Goal: Task Accomplishment & Management: Use online tool/utility

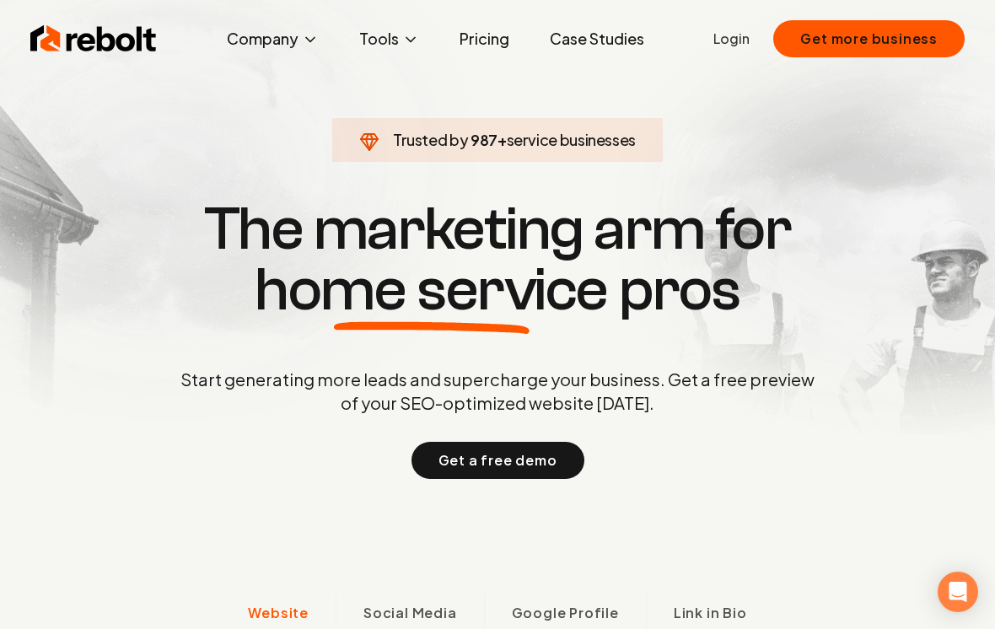
click at [748, 42] on link "Login" at bounding box center [731, 39] width 36 height 20
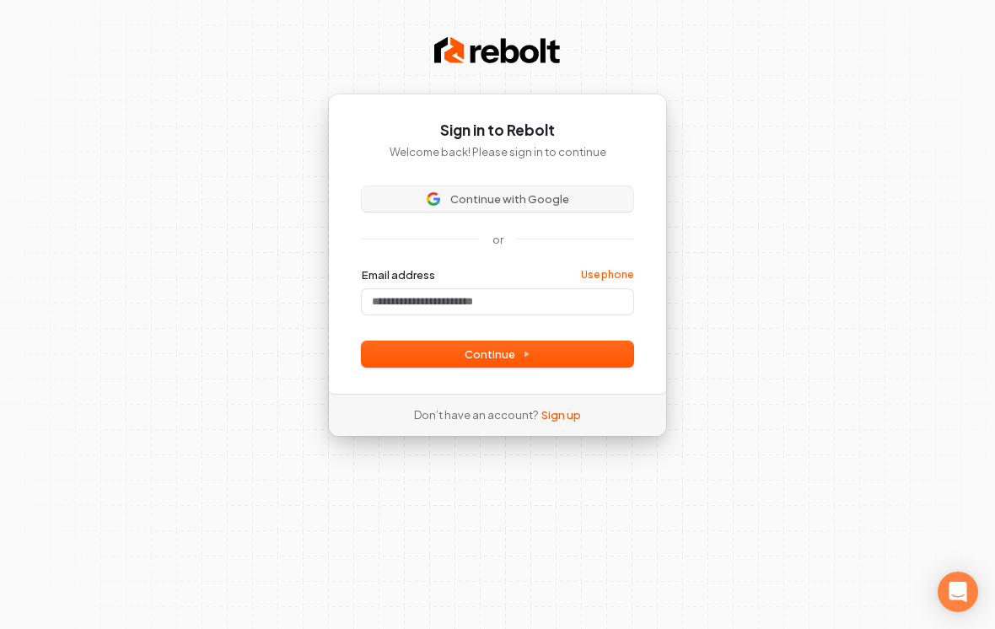
click at [501, 204] on span "Continue with Google" at bounding box center [509, 198] width 119 height 15
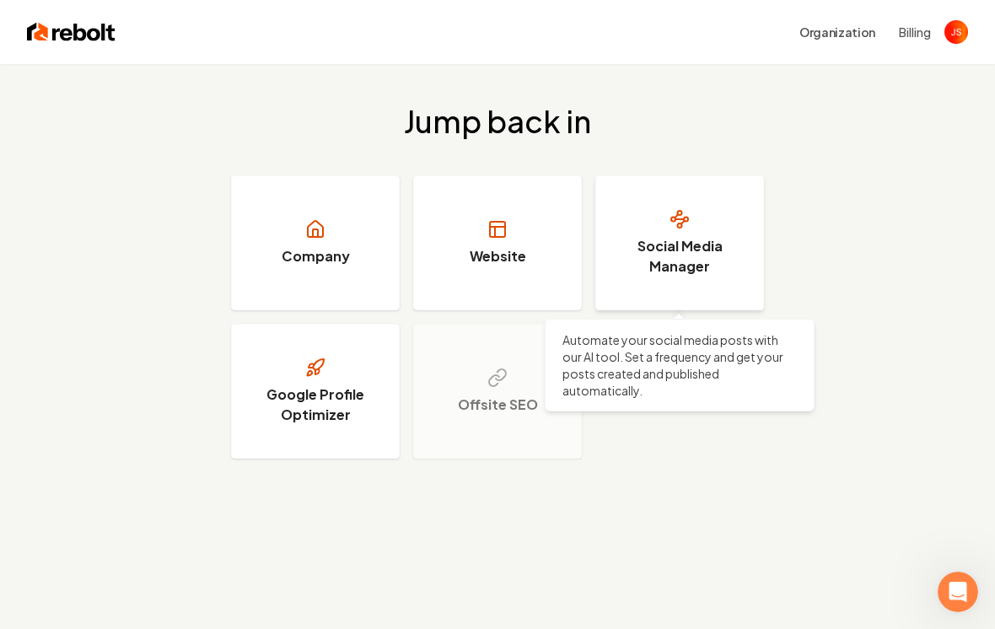
click at [609, 250] on link "Social Media Manager" at bounding box center [679, 242] width 169 height 135
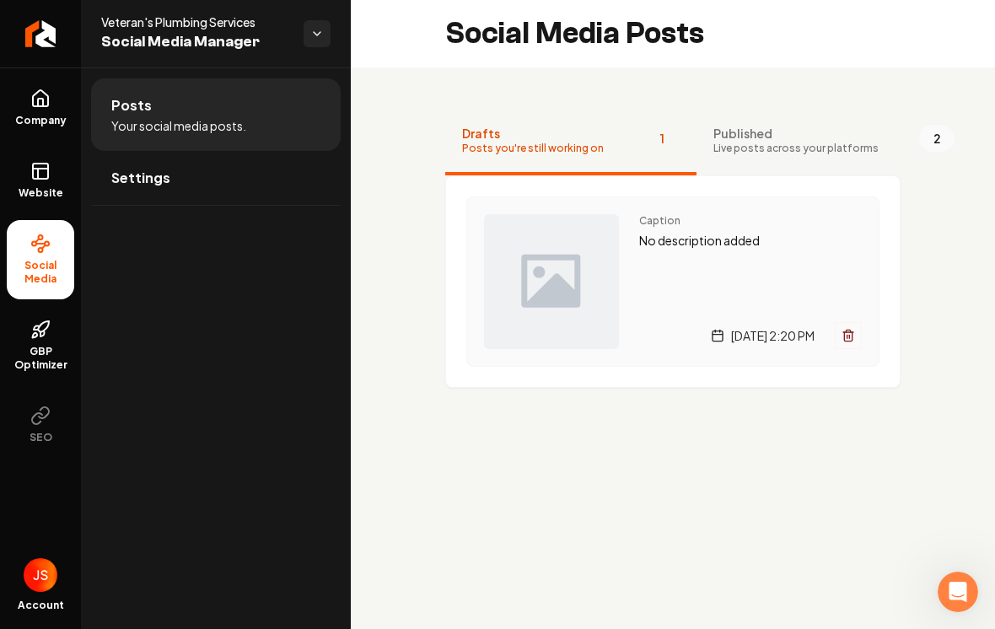
click at [681, 252] on div "Caption No description added [DATE] 2:20 PM" at bounding box center [750, 281] width 223 height 135
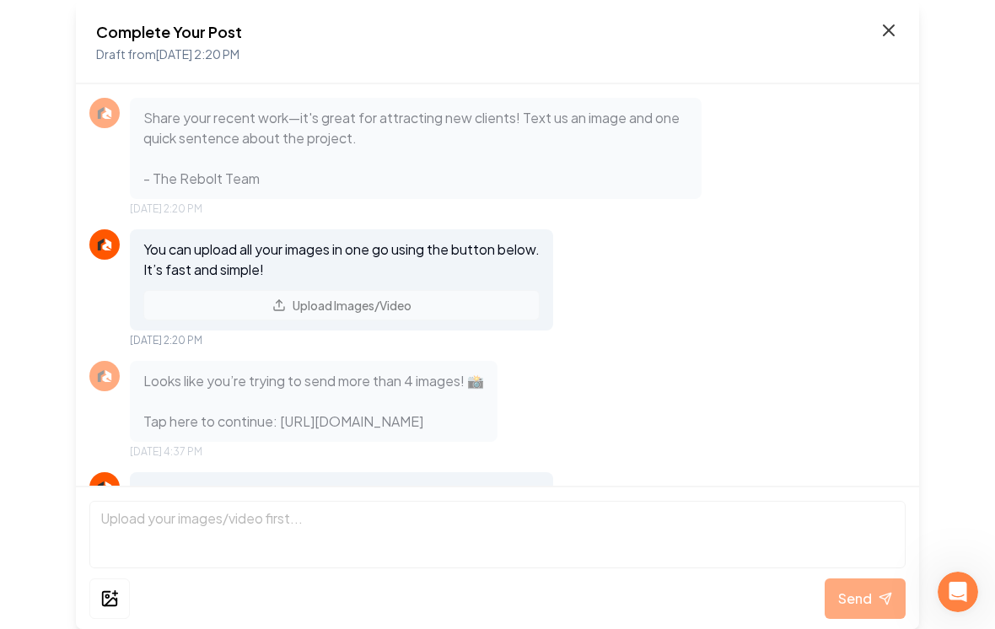
click at [892, 36] on icon at bounding box center [888, 30] width 20 height 20
